Goal: Task Accomplishment & Management: Manage account settings

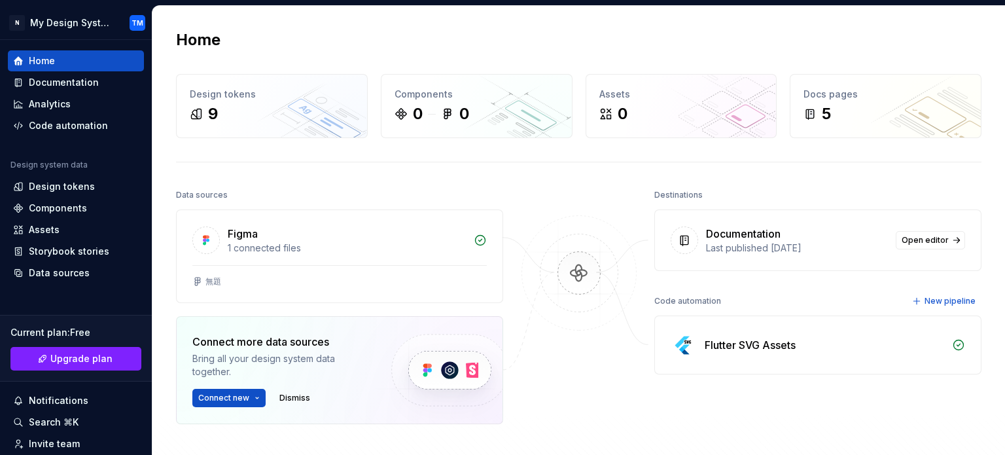
click at [366, 364] on div "Bring all your design system data together." at bounding box center [280, 365] width 177 height 26
click at [285, 342] on div "Connect more data sources" at bounding box center [280, 342] width 177 height 16
click at [391, 357] on img at bounding box center [449, 370] width 160 height 107
click at [102, 133] on div "Code automation" at bounding box center [76, 125] width 136 height 21
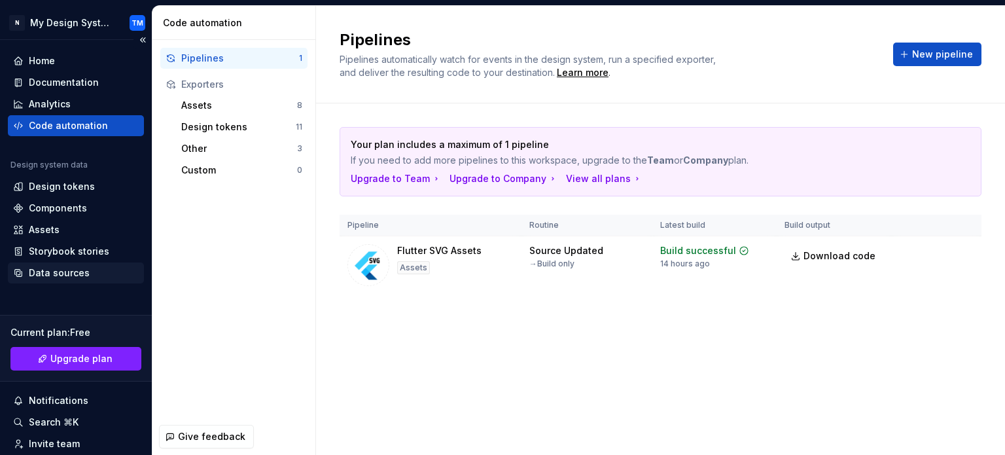
click at [97, 269] on div "Data sources" at bounding box center [76, 272] width 126 height 13
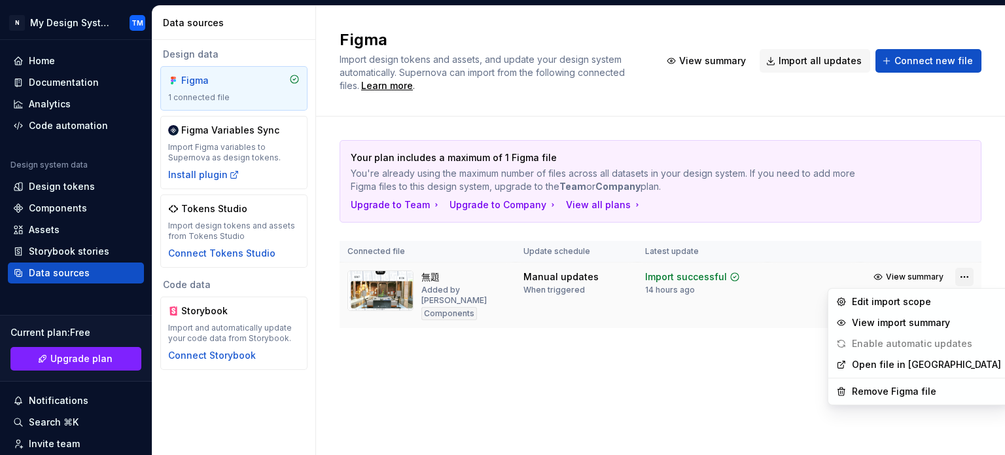
click at [962, 282] on html "N My Design System TM Home Documentation Analytics Code automation Design syste…" at bounding box center [502, 227] width 1005 height 455
click at [917, 385] on div "Remove Figma file" at bounding box center [926, 391] width 149 height 13
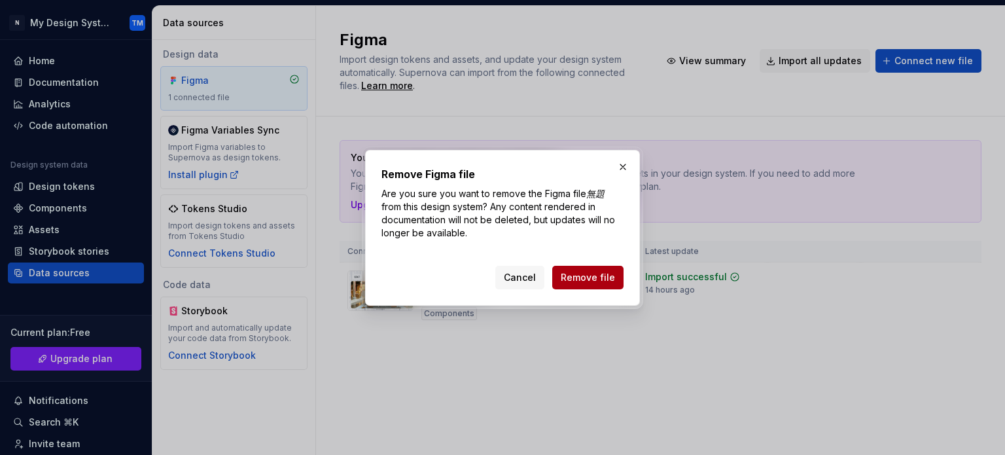
click at [578, 279] on span "Remove file" at bounding box center [588, 277] width 54 height 13
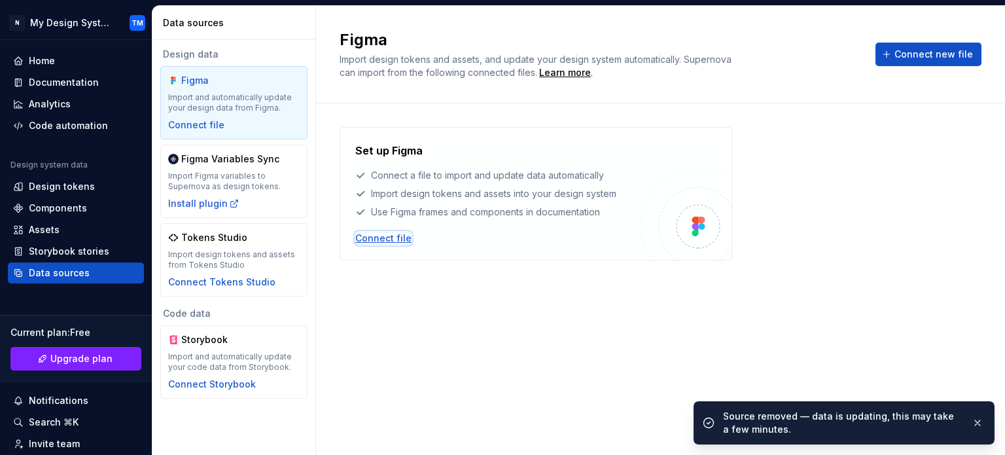
click at [387, 232] on div "Connect file" at bounding box center [383, 238] width 56 height 13
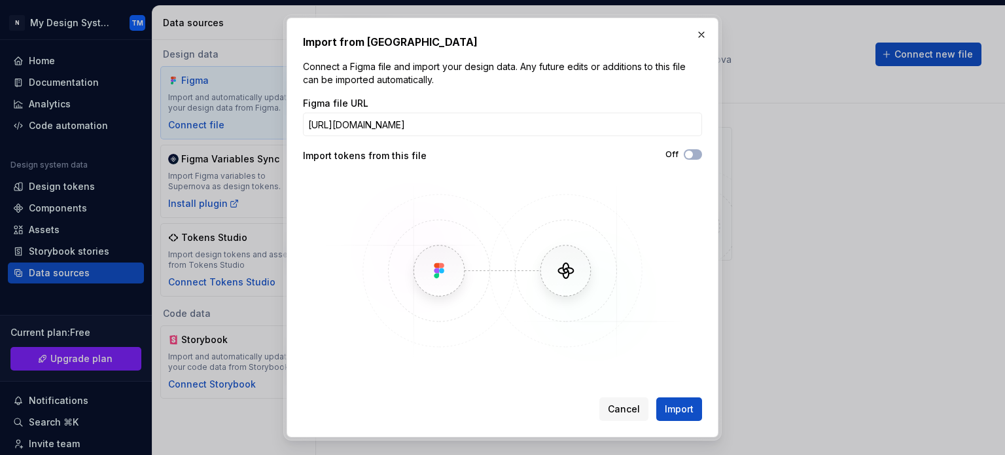
scroll to position [0, 201]
type input "[URL][DOMAIN_NAME]"
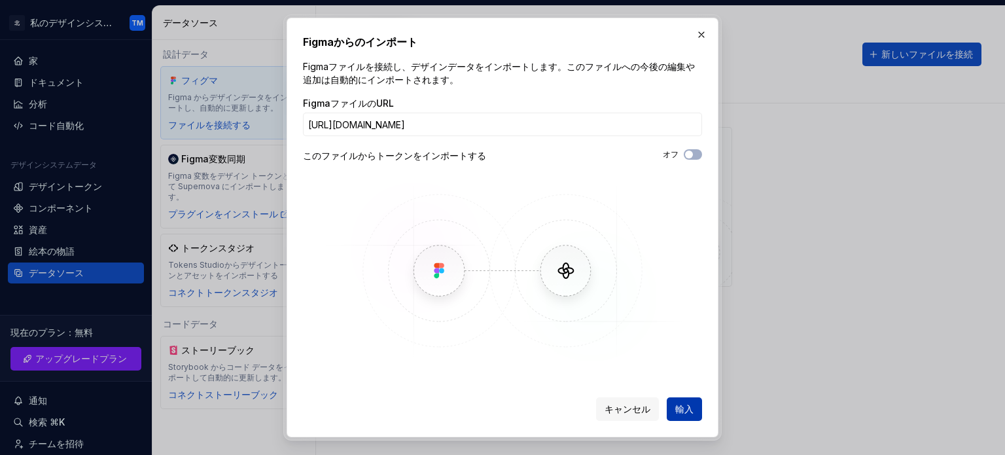
click at [688, 415] on span "輸入" at bounding box center [684, 408] width 18 height 13
